Goal: Task Accomplishment & Management: Manage account settings

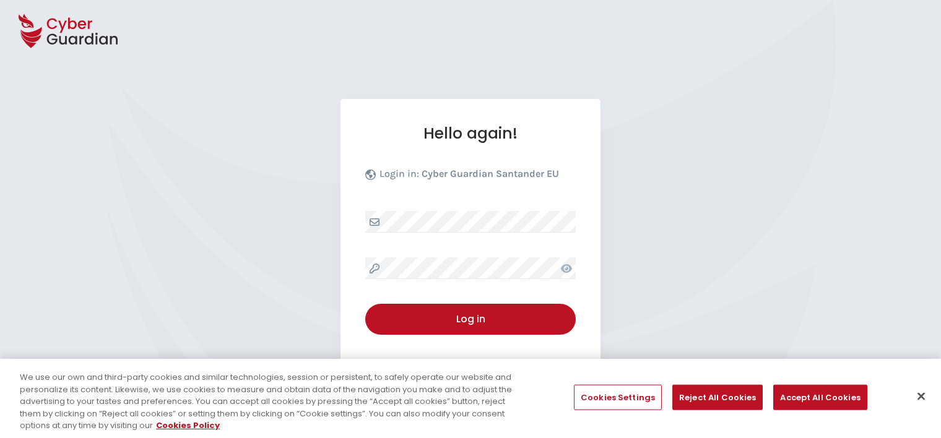
select select "English"
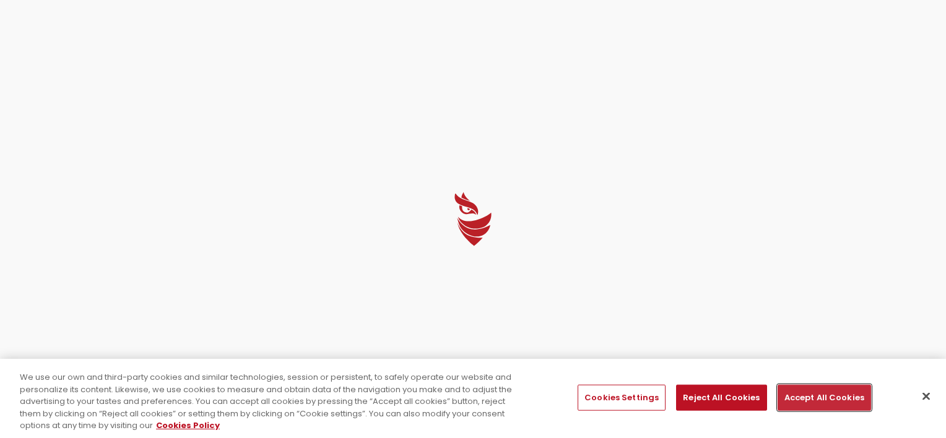
click at [827, 392] on button "Accept All Cookies" at bounding box center [825, 398] width 94 height 26
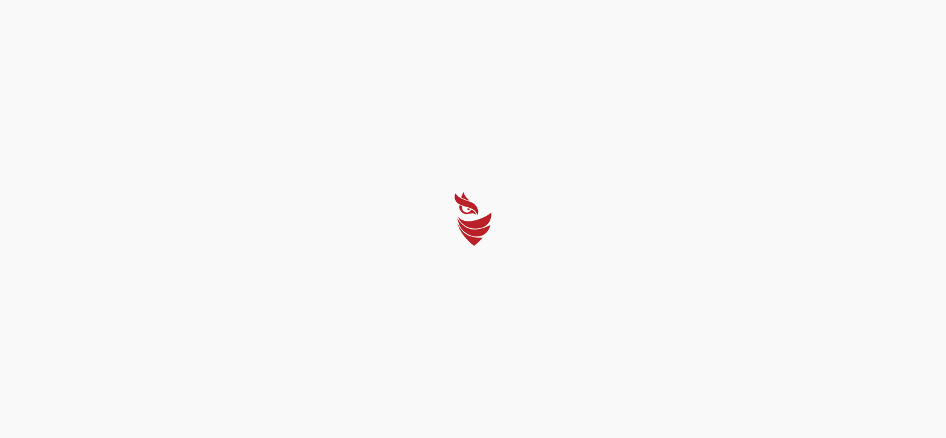
select select "English"
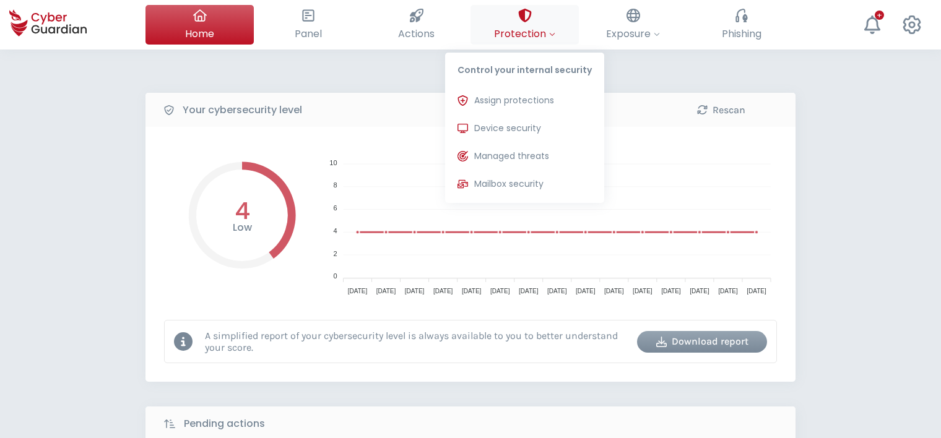
click at [545, 25] on button "Protection Control your internal security Assign protections Assign the protect…" at bounding box center [525, 25] width 108 height 40
click at [510, 130] on span "Device security" at bounding box center [507, 128] width 67 height 13
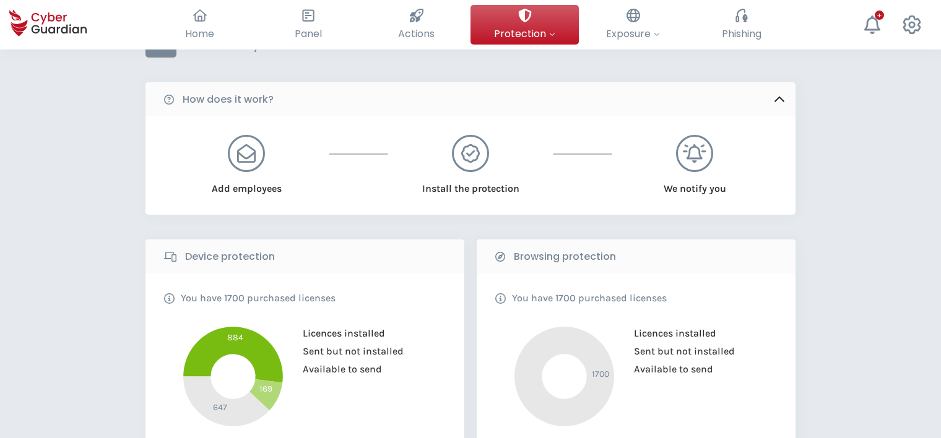
scroll to position [62, 0]
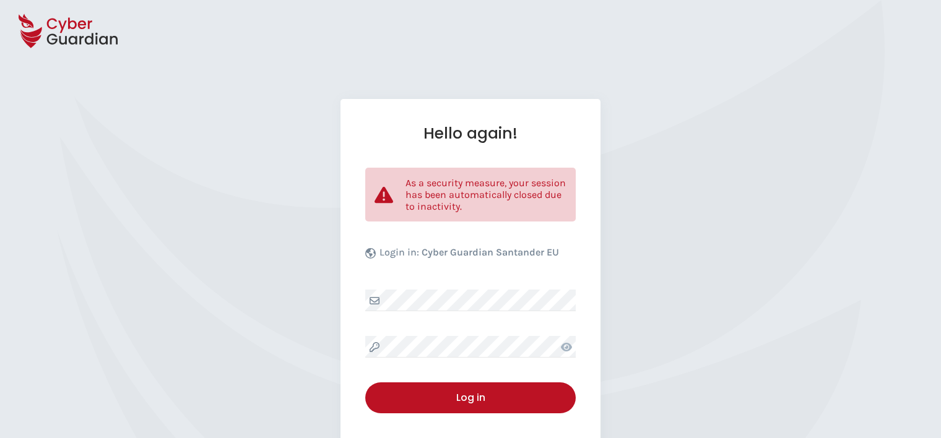
select select "English"
